Goal: Information Seeking & Learning: Learn about a topic

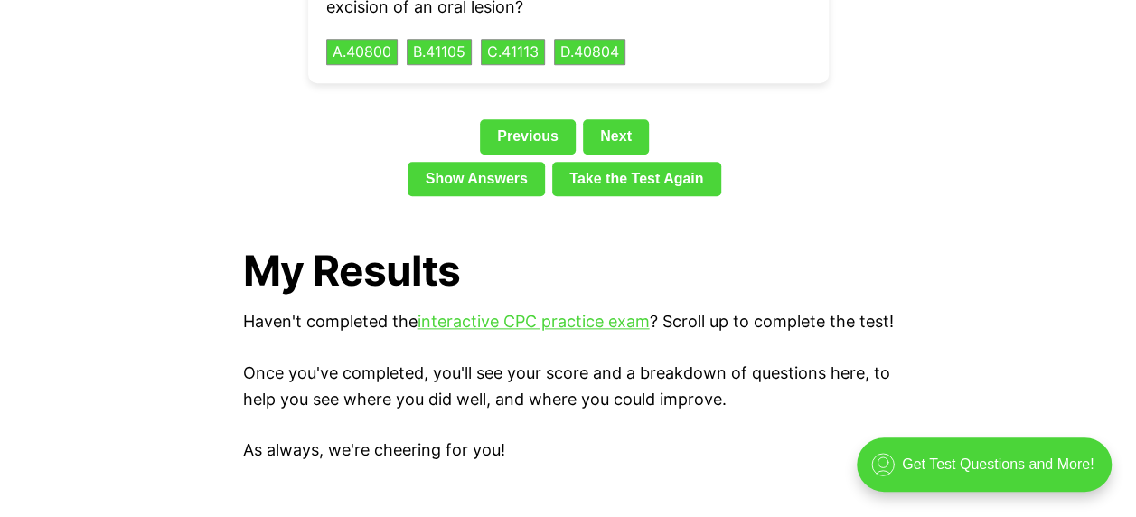
scroll to position [4248, 0]
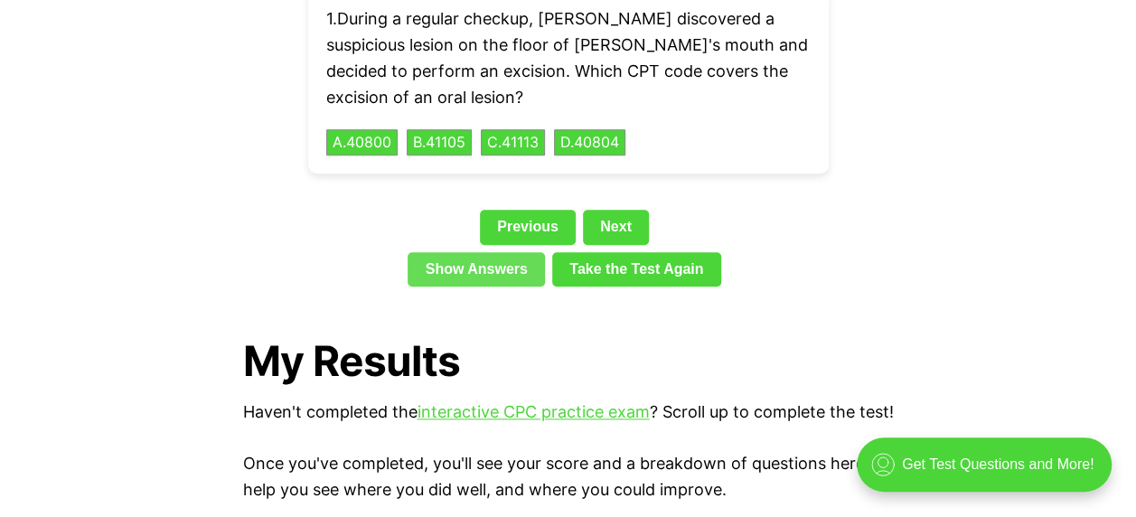
click at [519, 252] on link "Show Answers" at bounding box center [476, 269] width 137 height 34
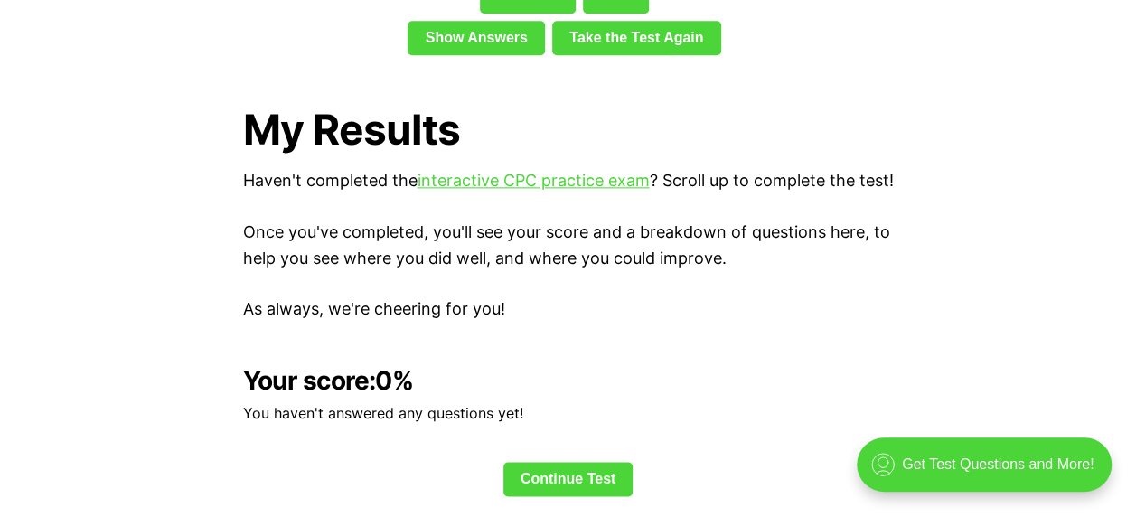
scroll to position [4660, 0]
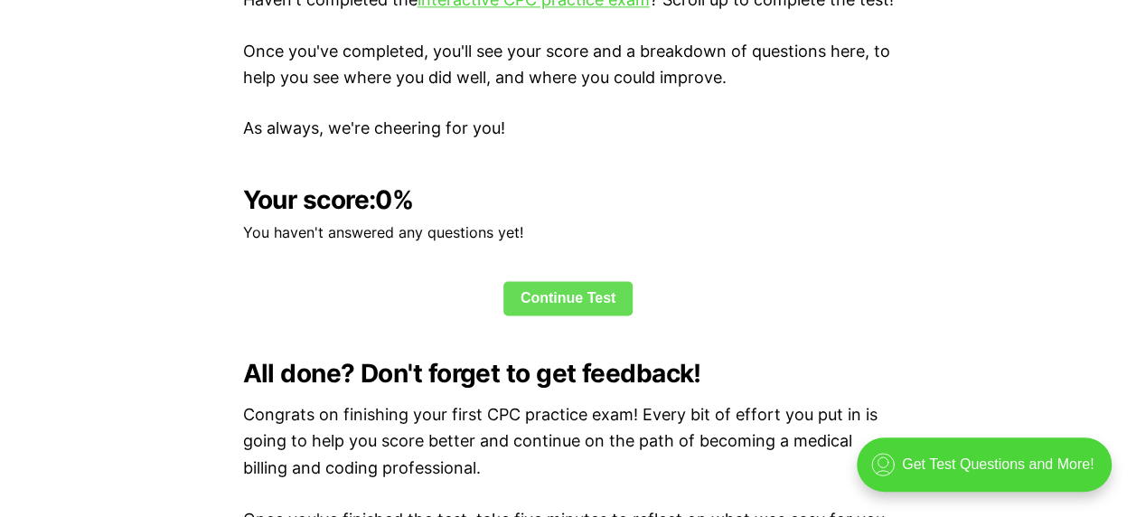
click at [607, 296] on link "Continue Test" at bounding box center [568, 298] width 130 height 34
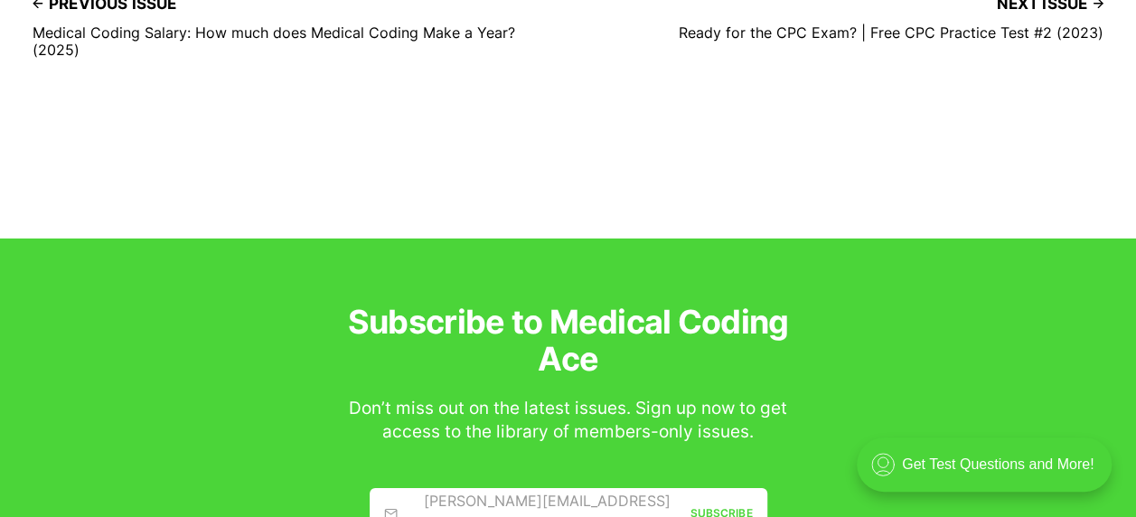
scroll to position [5858, 0]
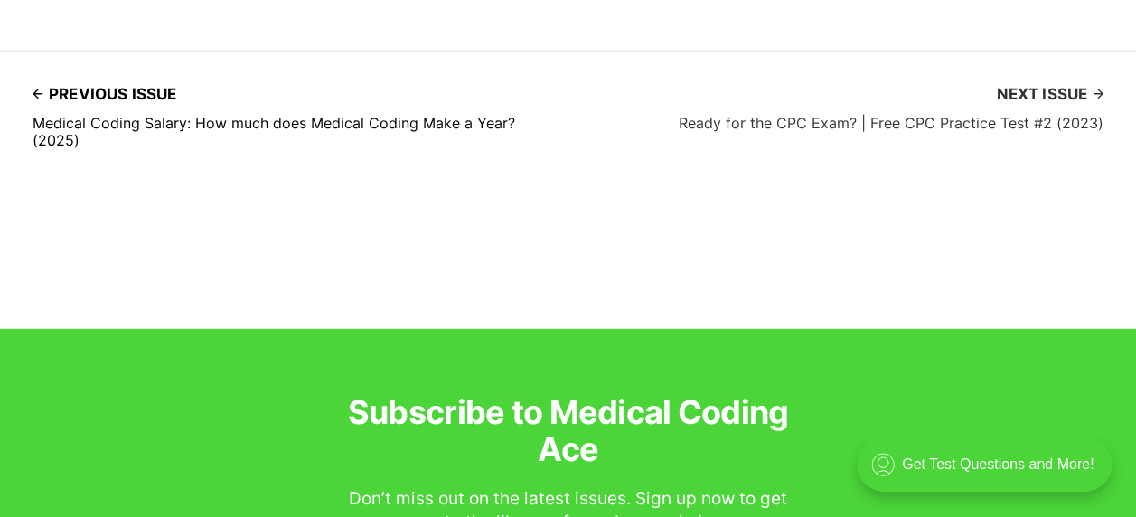
click at [1057, 94] on span "Next issue" at bounding box center [1050, 94] width 108 height 28
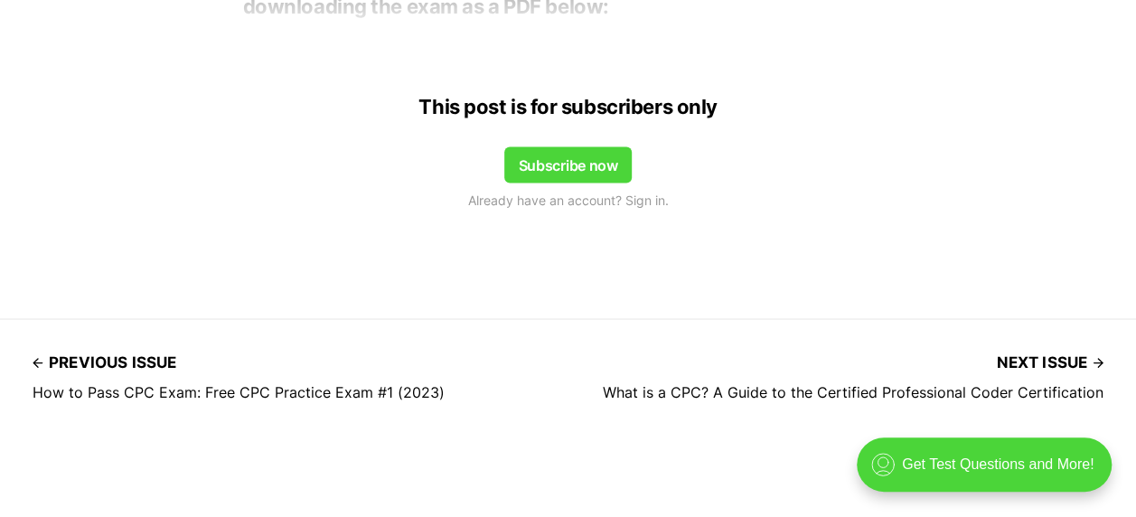
scroll to position [1446, 0]
